Goal: Transaction & Acquisition: Purchase product/service

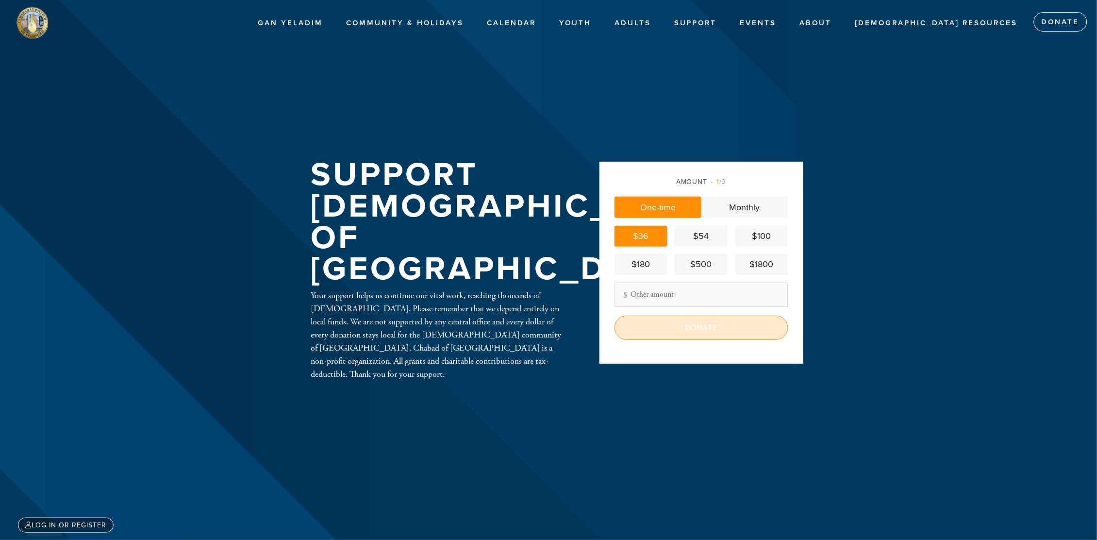
click at [667, 320] on input "Donate" at bounding box center [701, 327] width 174 height 24
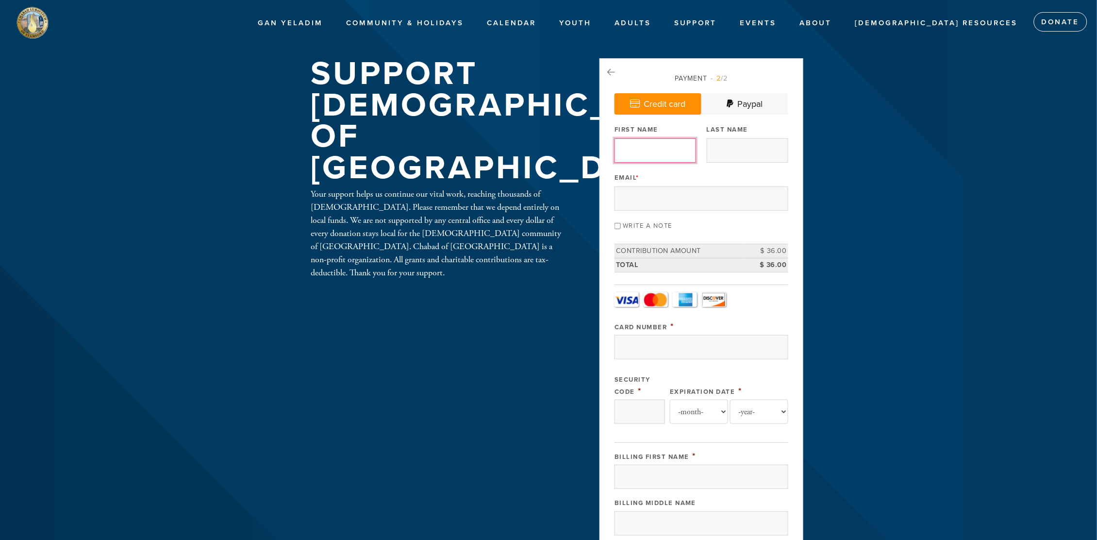
click at [642, 145] on input "First Name" at bounding box center [655, 150] width 82 height 24
type input "Donna"
type input "Pasternak"
type input "dpast123@gmail.com"
type input "325 Howard Avenue"
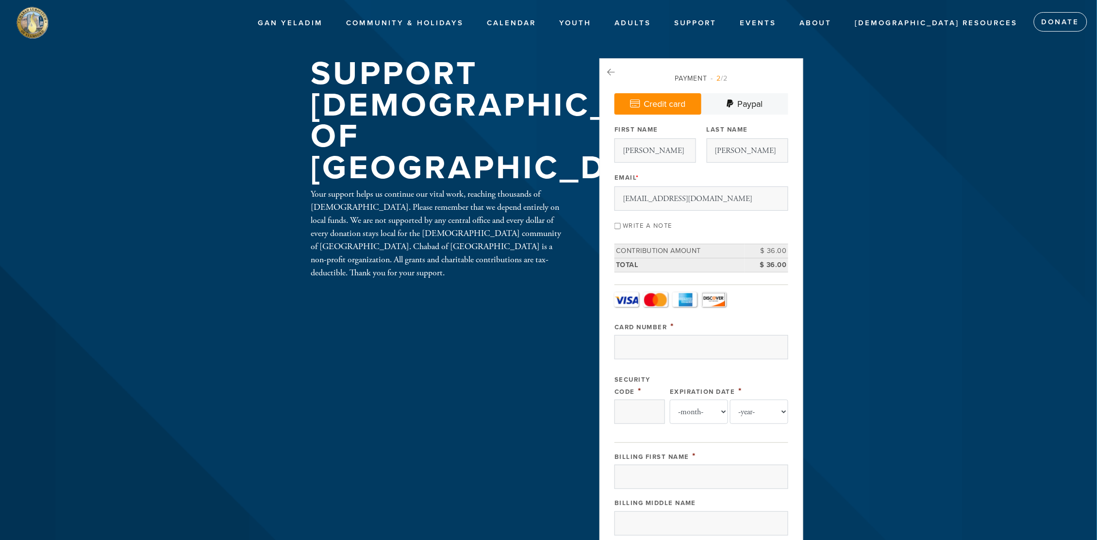
type input "FAIR LAWN"
type input "07410"
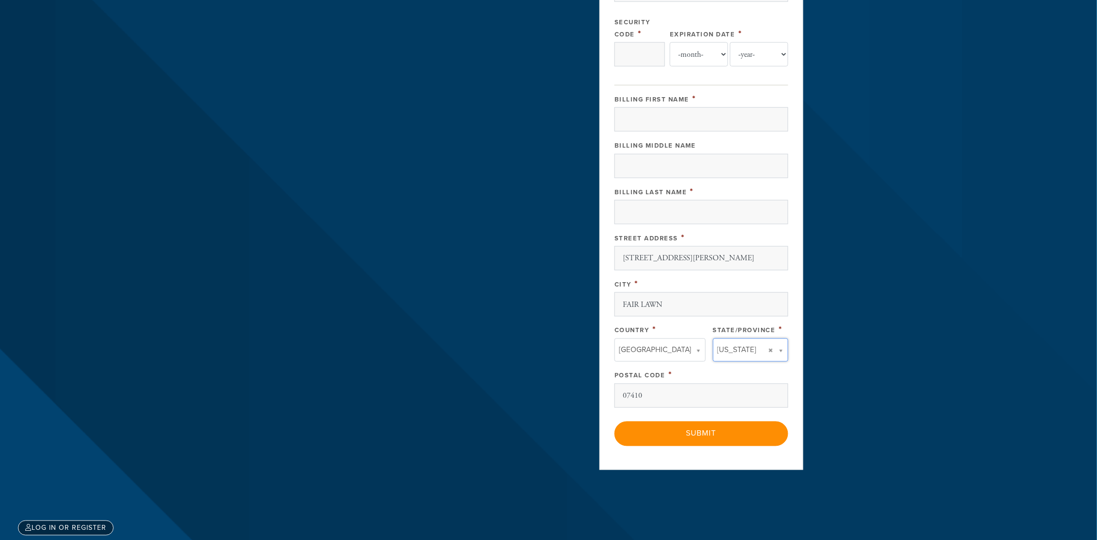
type input "NJ"
type input "United States"
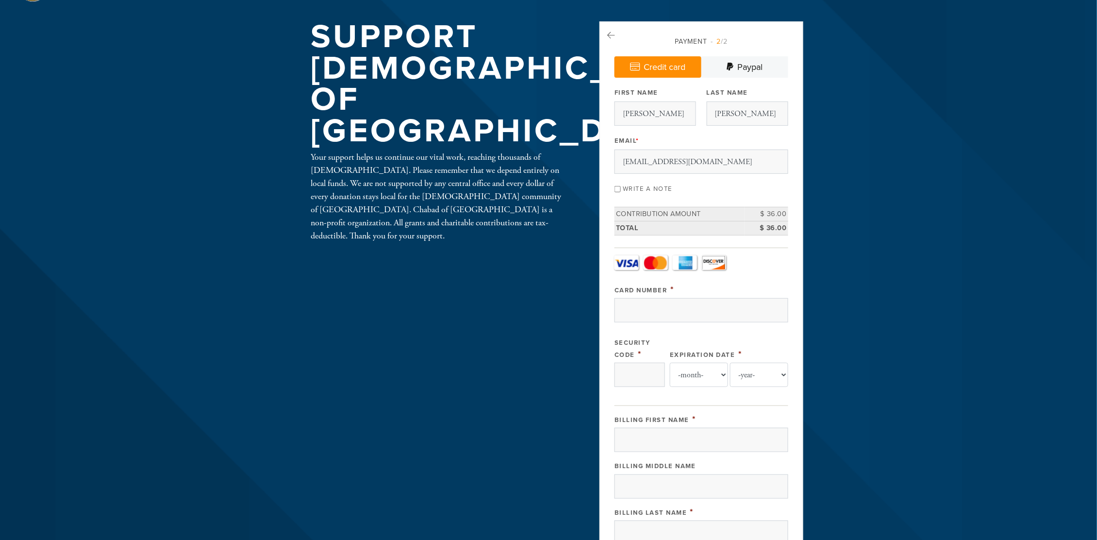
scroll to position [4, 0]
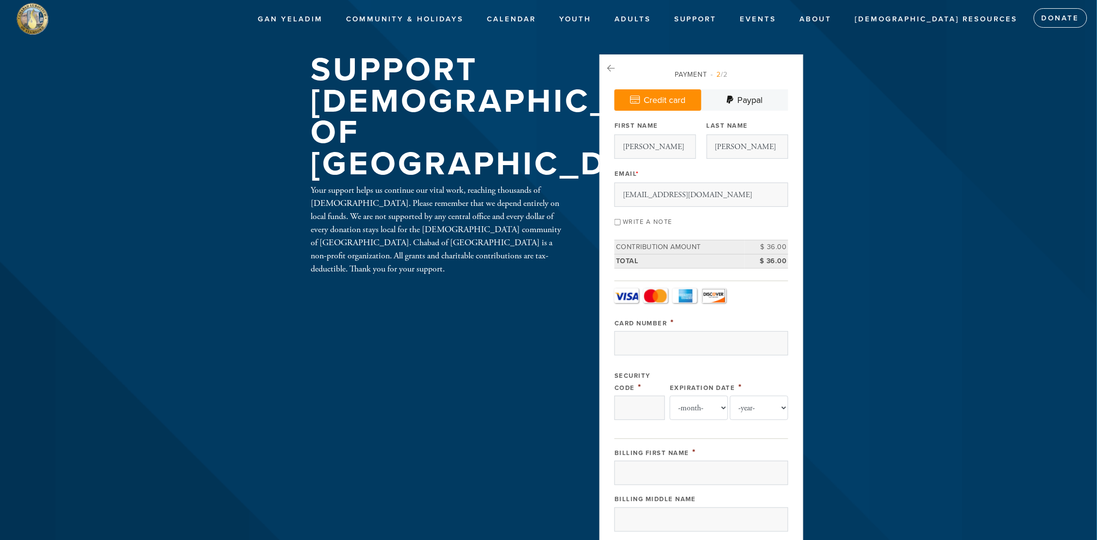
click at [619, 219] on input "Write a note" at bounding box center [617, 222] width 6 height 6
checkbox input "true"
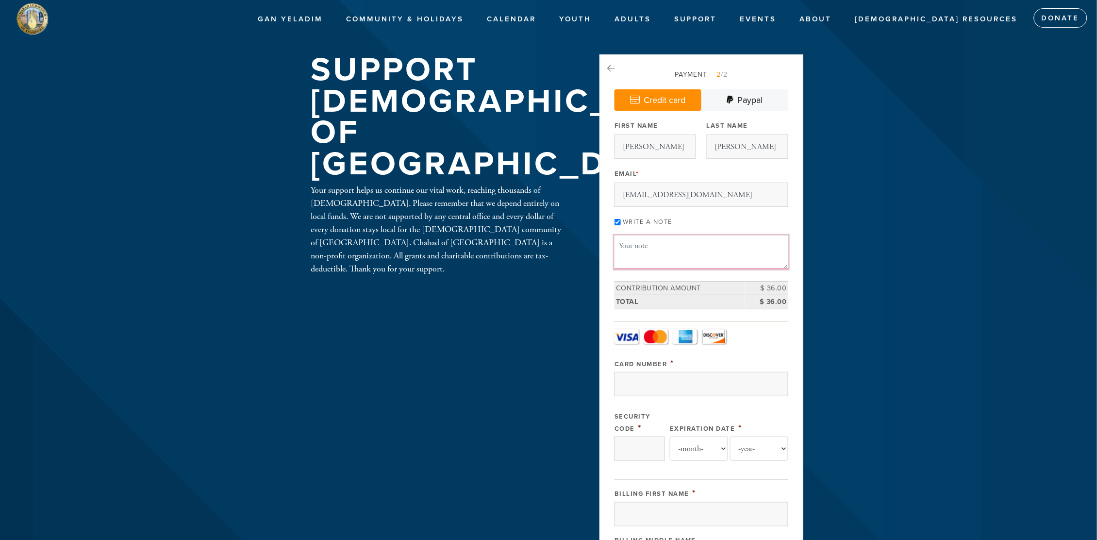
click at [627, 235] on textarea "Message or dedication" at bounding box center [701, 251] width 174 height 33
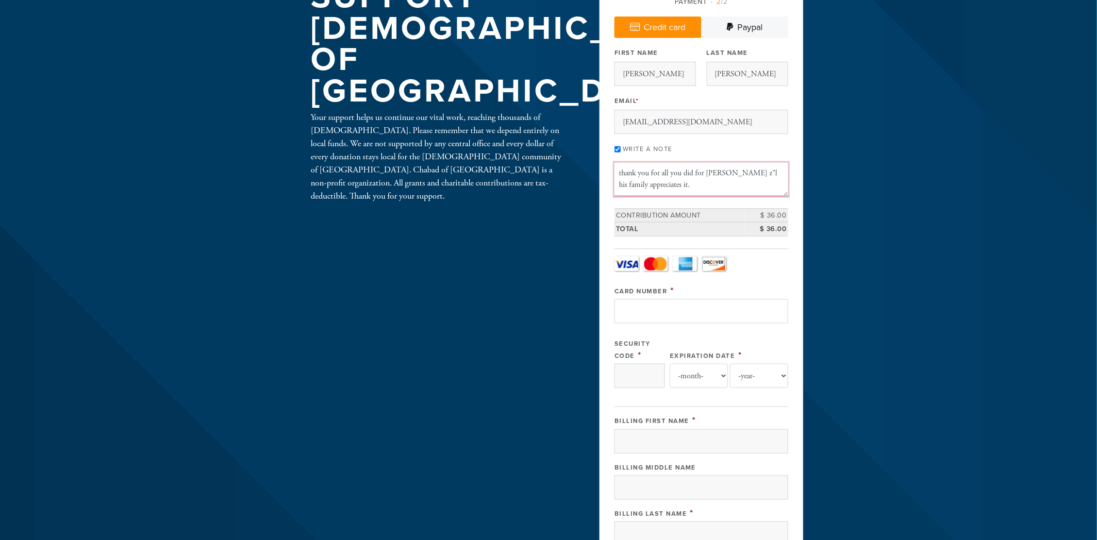
type textarea "thank you for all you did for Ron Pasternak z"l his family appreciates it."
click at [672, 299] on input "Card Number" at bounding box center [701, 311] width 174 height 24
type input "4147400403336835"
click at [646, 364] on input "Security Code" at bounding box center [639, 376] width 50 height 24
type input "093"
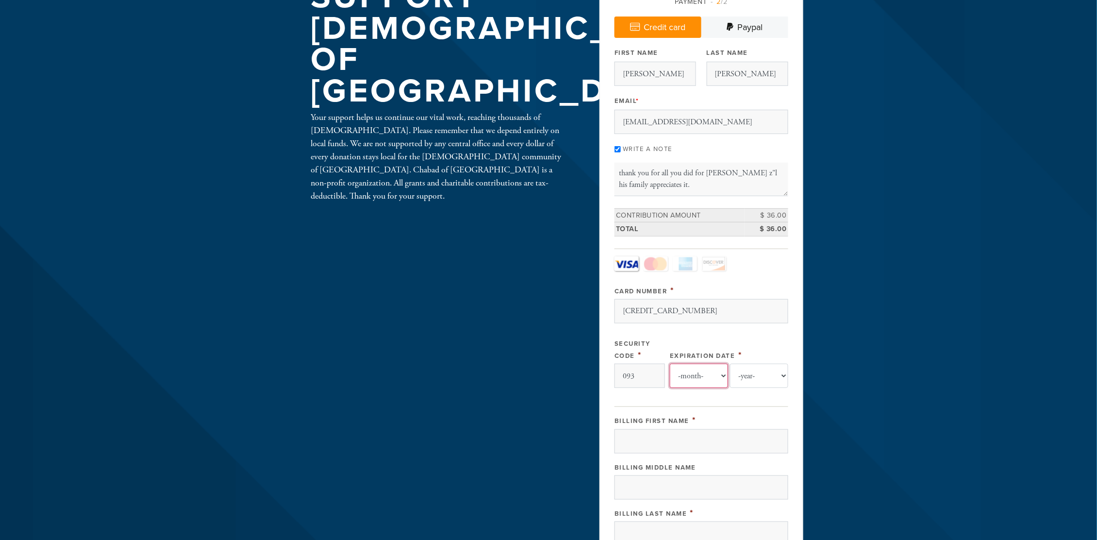
click at [710, 364] on select "-month- Jan Feb Mar Apr May Jun Jul Aug Sep Oct Nov Dec" at bounding box center [699, 376] width 58 height 24
select select "9"
click at [671, 364] on select "-month- Jan Feb Mar Apr May Jun Jul Aug Sep Oct Nov Dec" at bounding box center [699, 376] width 58 height 24
click at [745, 364] on select "-year- 2025 2026 2027 2028 2029 2030 2031 2032 2033 2034 2035" at bounding box center [759, 376] width 58 height 24
select select "2028"
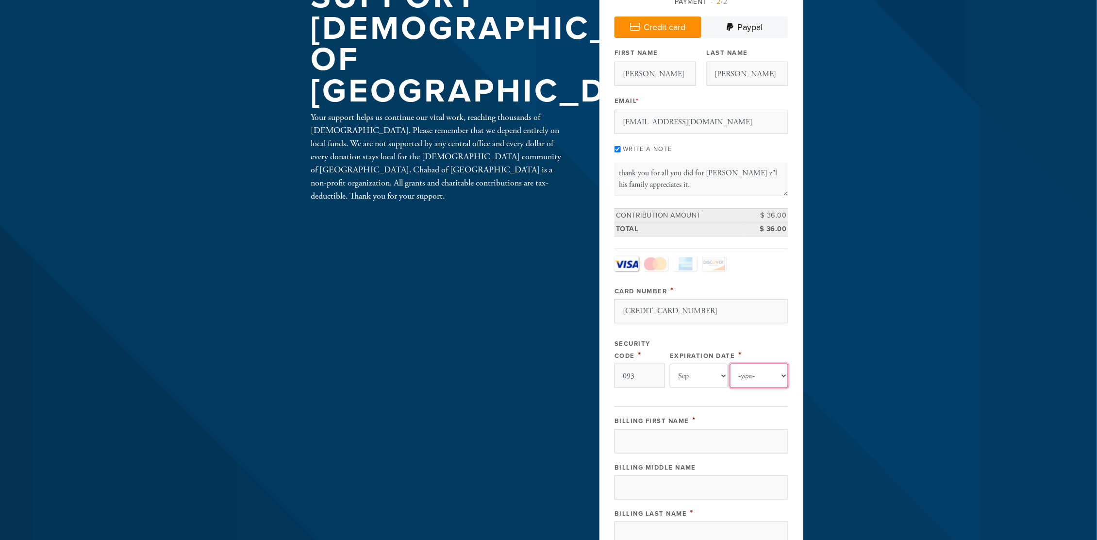
click at [730, 364] on select "-year- 2025 2026 2027 2028 2029 2030 2031 2032 2033 2034 2035" at bounding box center [759, 376] width 58 height 24
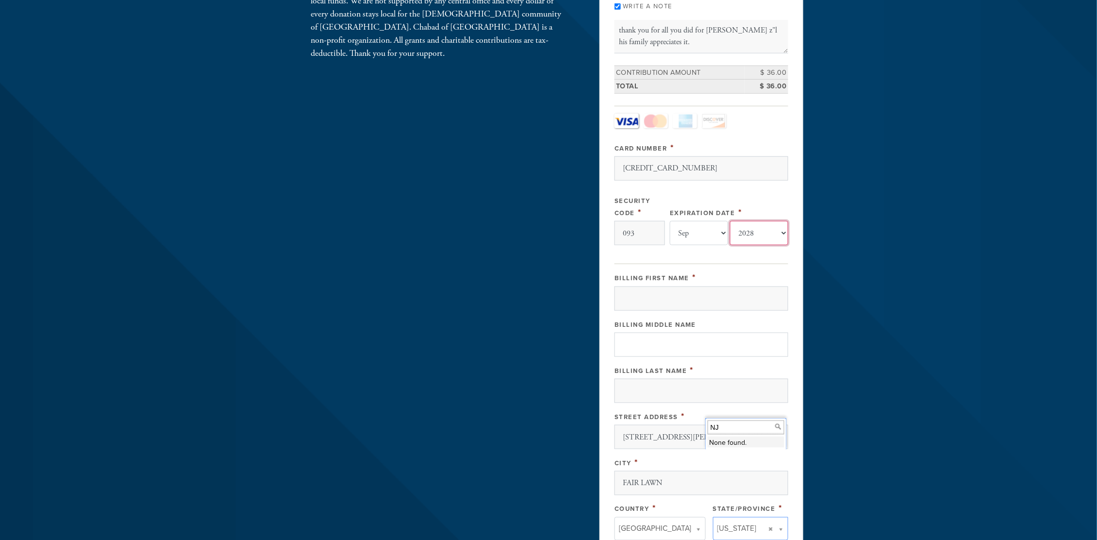
scroll to position [222, 0]
click at [645, 283] on input "Billing First Name" at bounding box center [701, 295] width 174 height 24
type input "Donna"
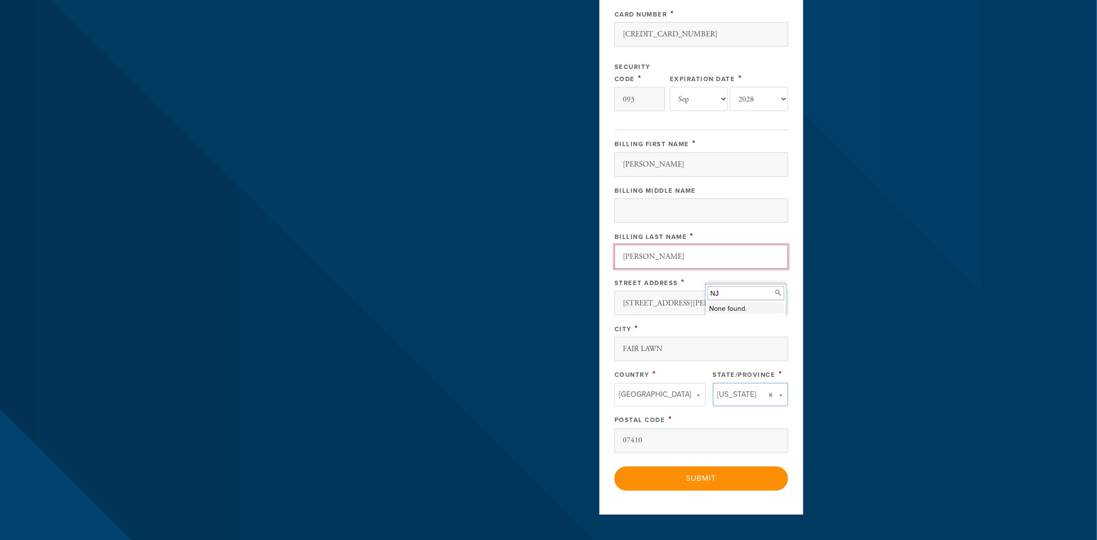
scroll to position [368, 0]
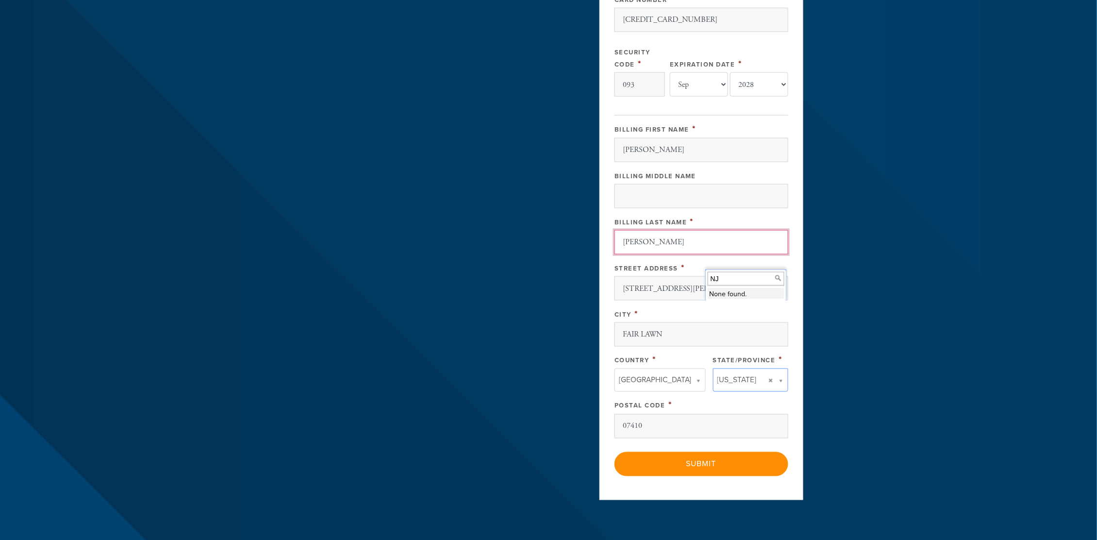
type input "Pasternak"
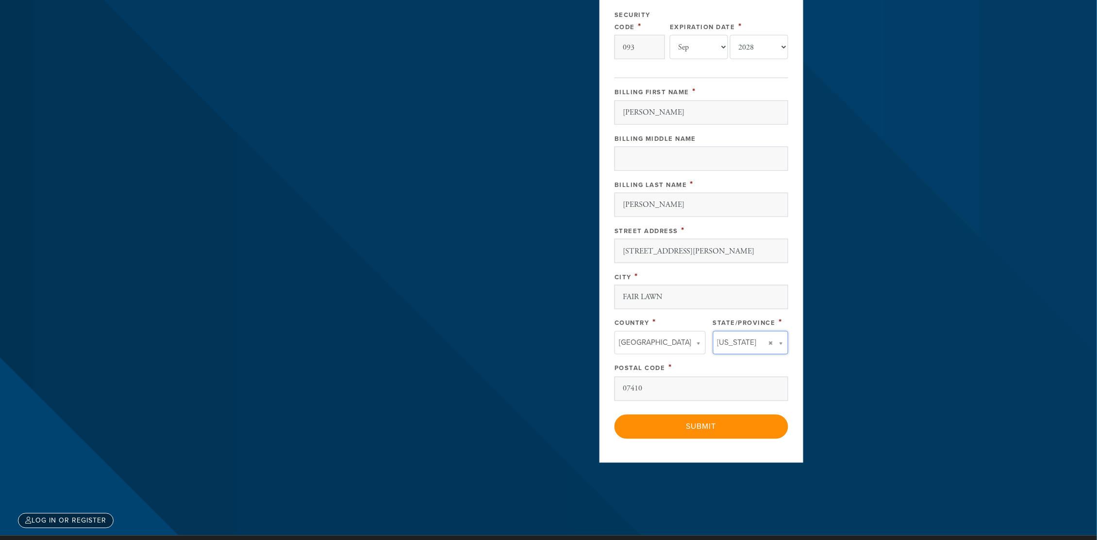
scroll to position [424, 0]
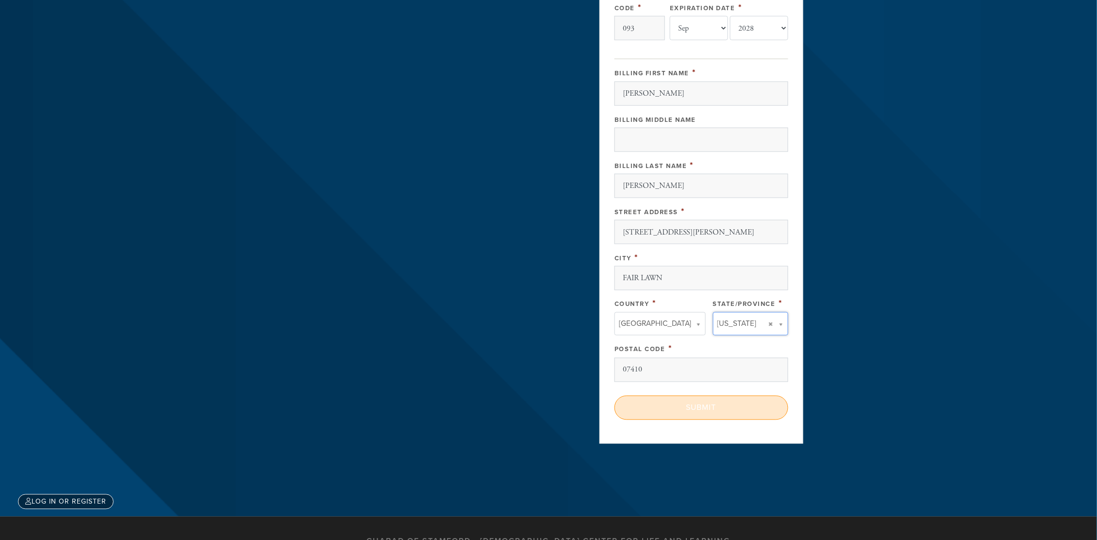
click at [691, 396] on input "Submit" at bounding box center [701, 408] width 174 height 24
